Goal: Navigation & Orientation: Find specific page/section

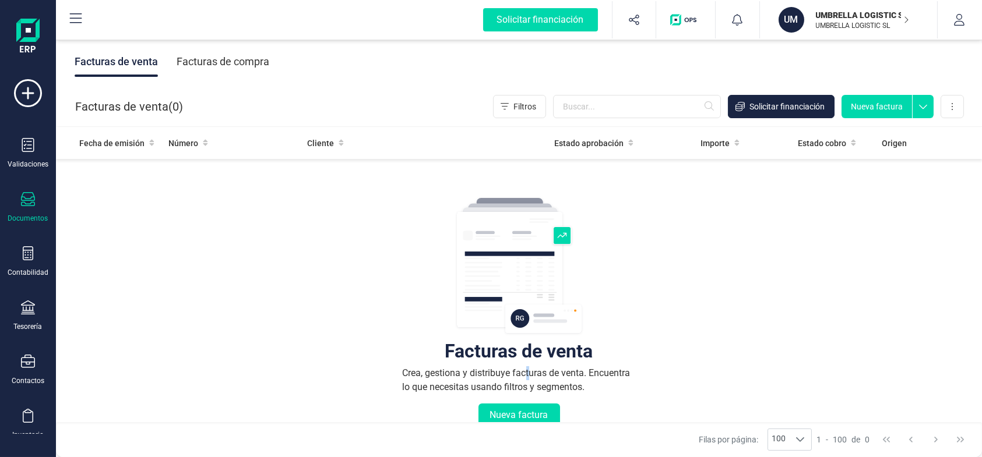
scroll to position [58, 0]
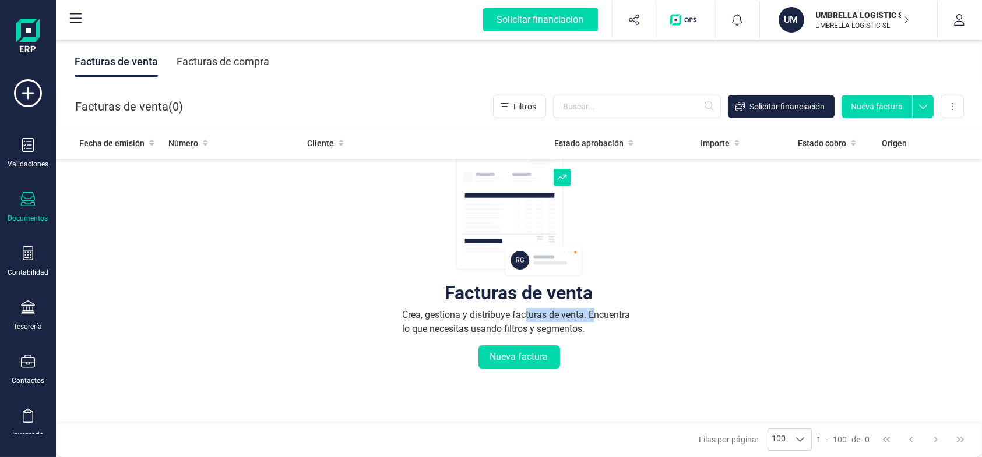
drag, startPoint x: 0, startPoint y: 0, endPoint x: 591, endPoint y: 320, distance: 672.0
click at [591, 320] on div "Crea, gestiona y distribuye facturas de venta. Encuentra lo que necesitas usand…" at bounding box center [519, 322] width 233 height 28
click at [601, 332] on div "Crea, gestiona y distribuye facturas de venta. Encuentra lo que necesitas usand…" at bounding box center [519, 322] width 233 height 28
drag, startPoint x: 409, startPoint y: 329, endPoint x: 567, endPoint y: 331, distance: 157.9
click at [567, 331] on div "Crea, gestiona y distribuye facturas de venta. Encuentra lo que necesitas usand…" at bounding box center [519, 322] width 233 height 28
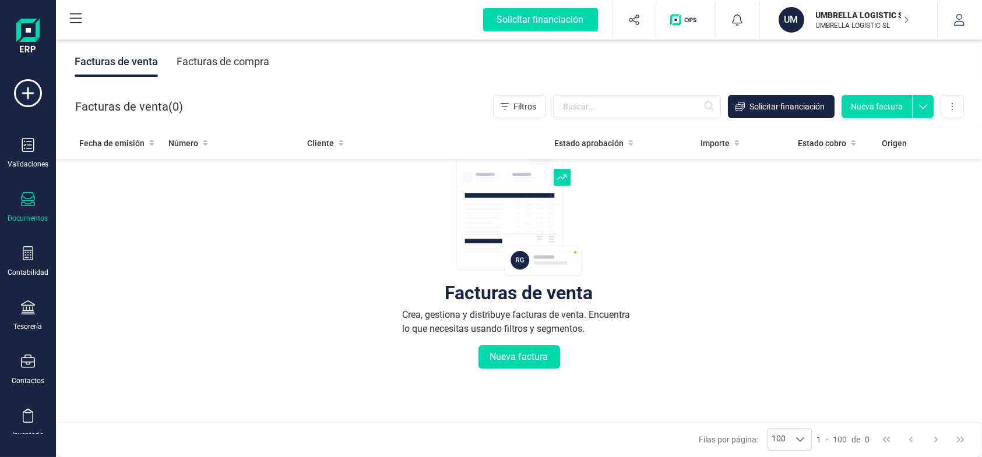
click at [609, 333] on div "Crea, gestiona y distribuye facturas de venta. Encuentra lo que necesitas usand…" at bounding box center [519, 322] width 233 height 28
click at [235, 46] on div "Facturas de venta Facturas de compra" at bounding box center [519, 61] width 926 height 49
click at [235, 54] on div "Facturas de compra" at bounding box center [223, 62] width 93 height 30
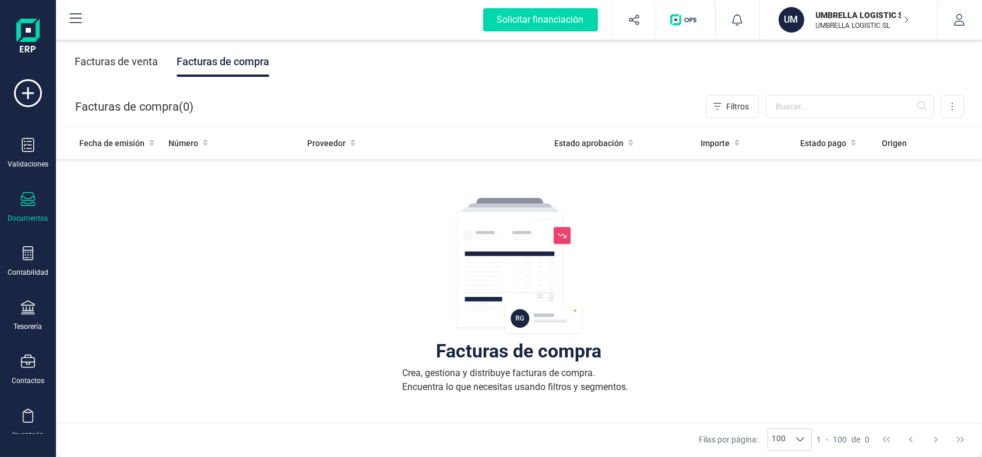
click at [126, 72] on div "Facturas de venta" at bounding box center [116, 62] width 83 height 30
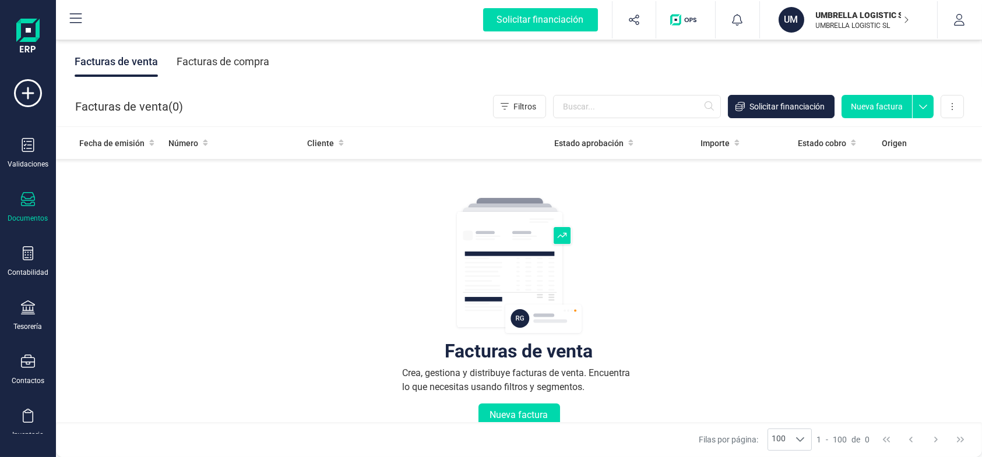
click at [684, 25] on img "button" at bounding box center [685, 20] width 31 height 12
